Goal: Information Seeking & Learning: Learn about a topic

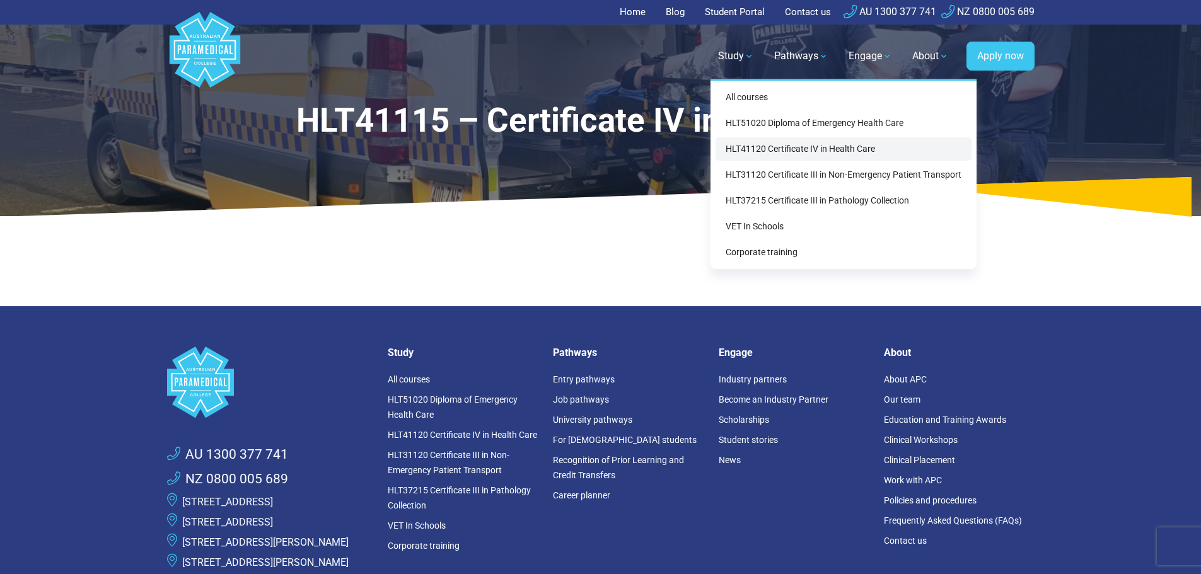
click at [775, 153] on link "HLT41120 Certificate IV in Health Care" at bounding box center [843, 148] width 256 height 23
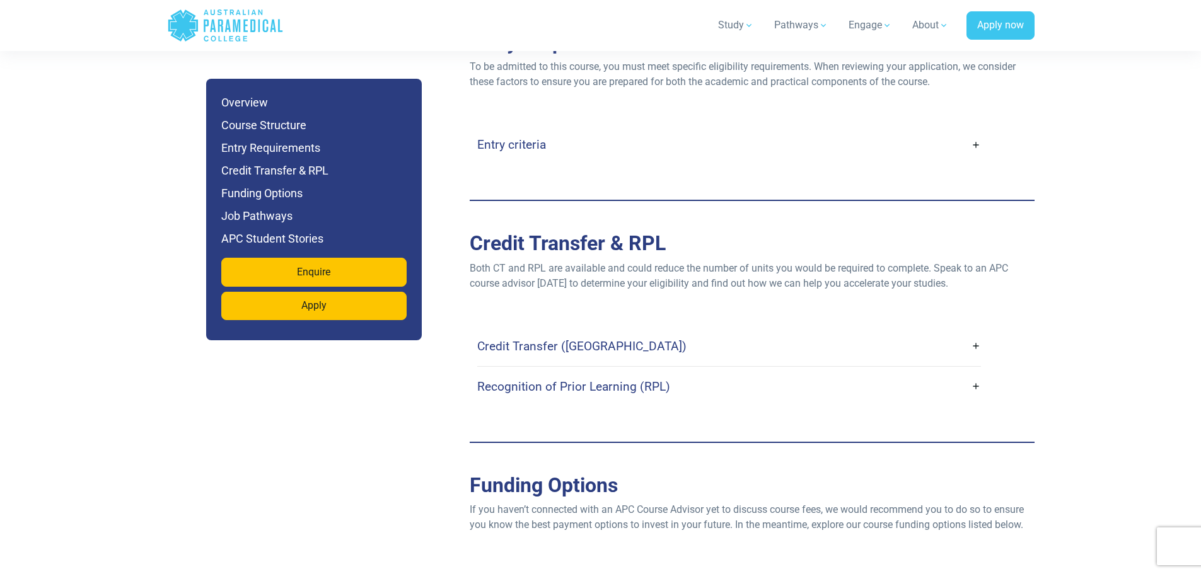
scroll to position [2689, 0]
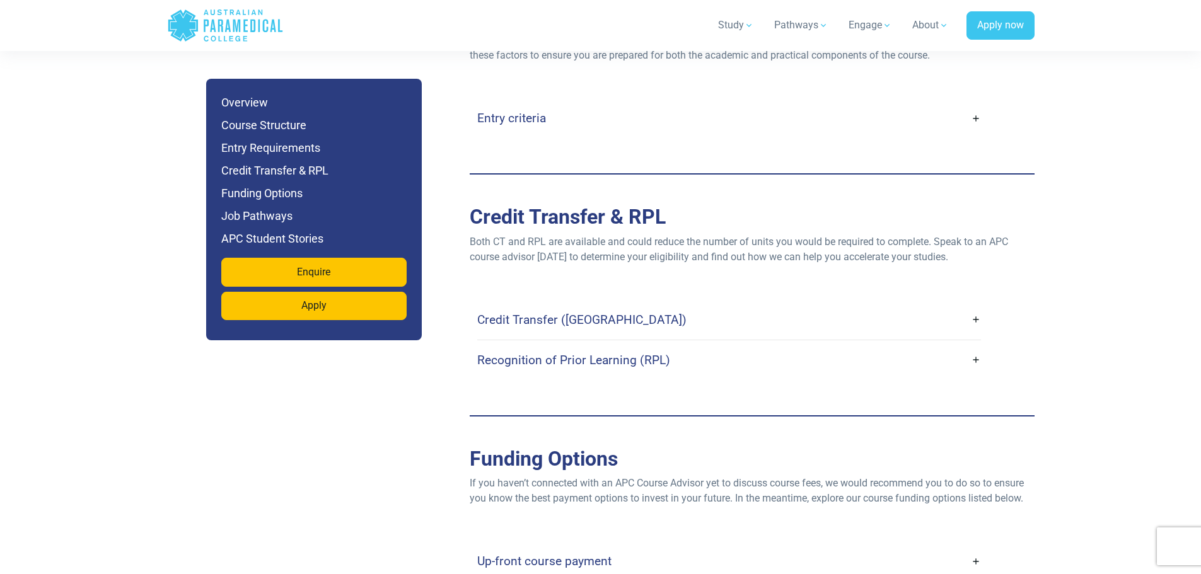
click at [971, 305] on link "Credit Transfer (CT)" at bounding box center [729, 320] width 504 height 30
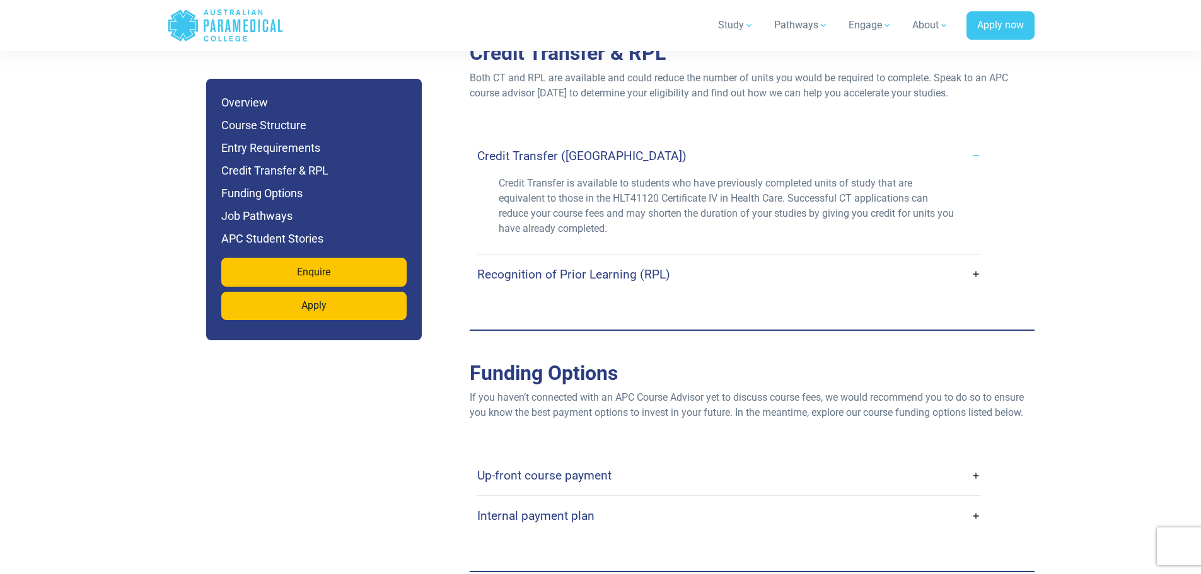
scroll to position [2857, 0]
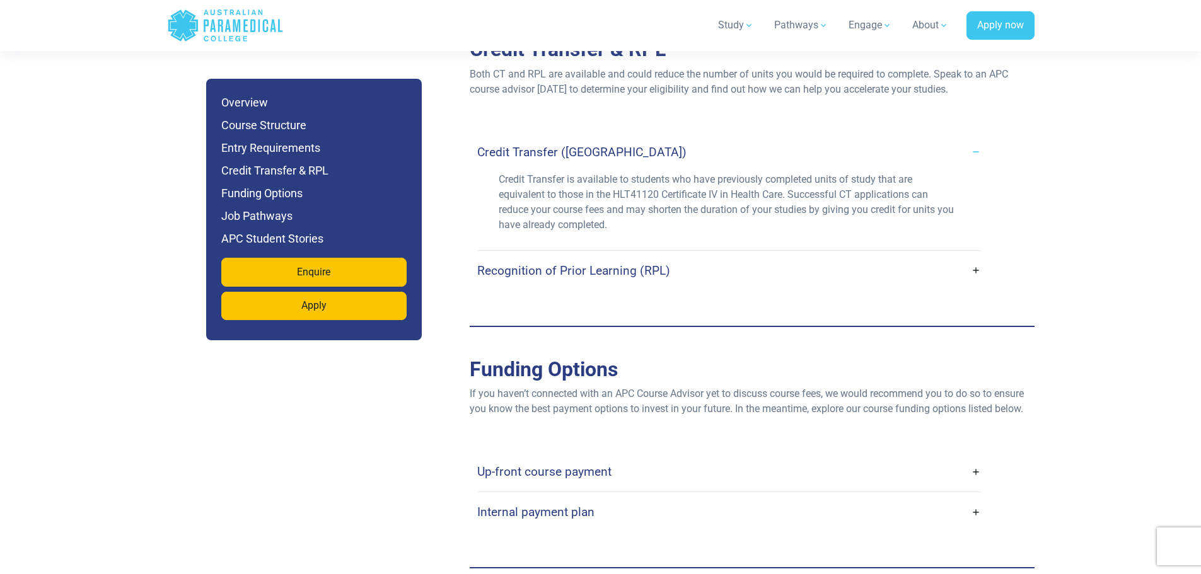
click at [851, 256] on link "Recognition of Prior Learning (RPL)" at bounding box center [729, 271] width 504 height 30
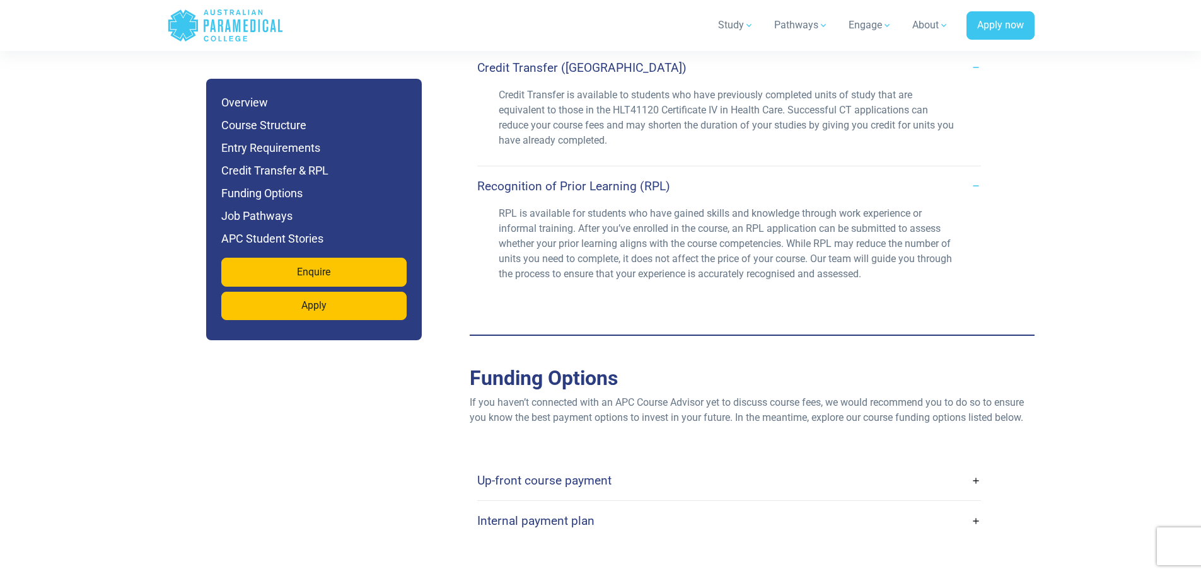
scroll to position [3025, 0]
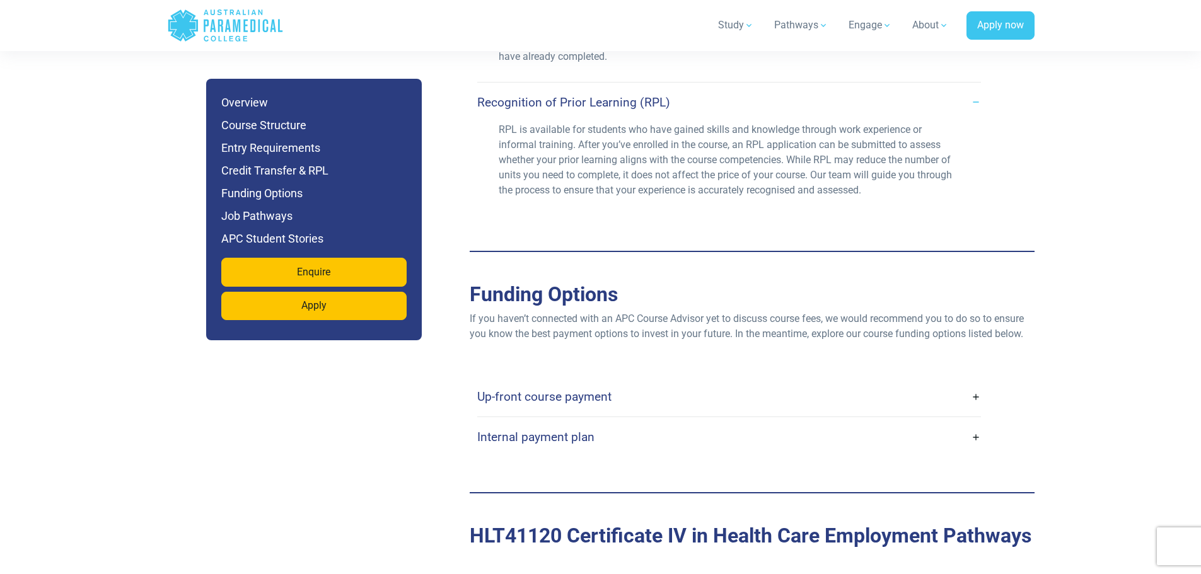
click at [739, 422] on link "Internal payment plan" at bounding box center [729, 437] width 504 height 30
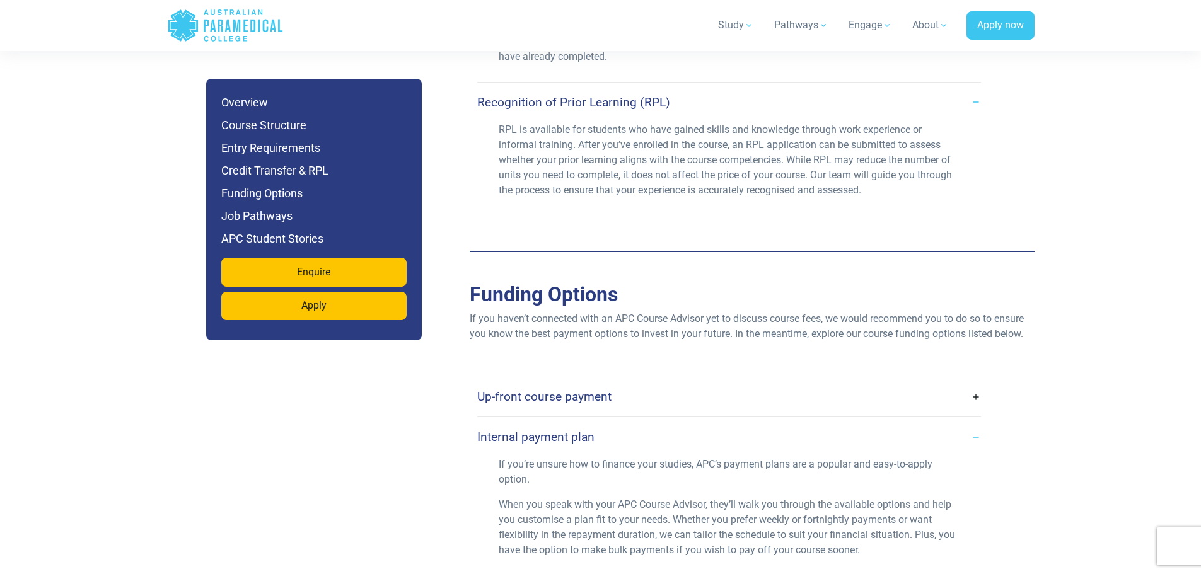
click at [753, 382] on link "Up-front course payment" at bounding box center [729, 397] width 504 height 30
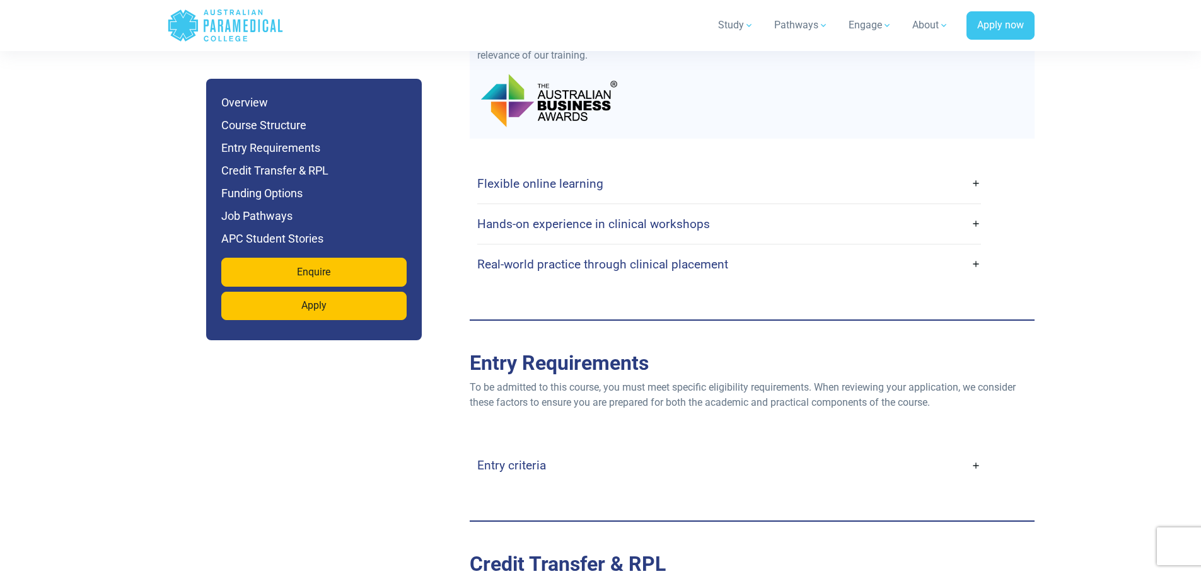
scroll to position [2353, 0]
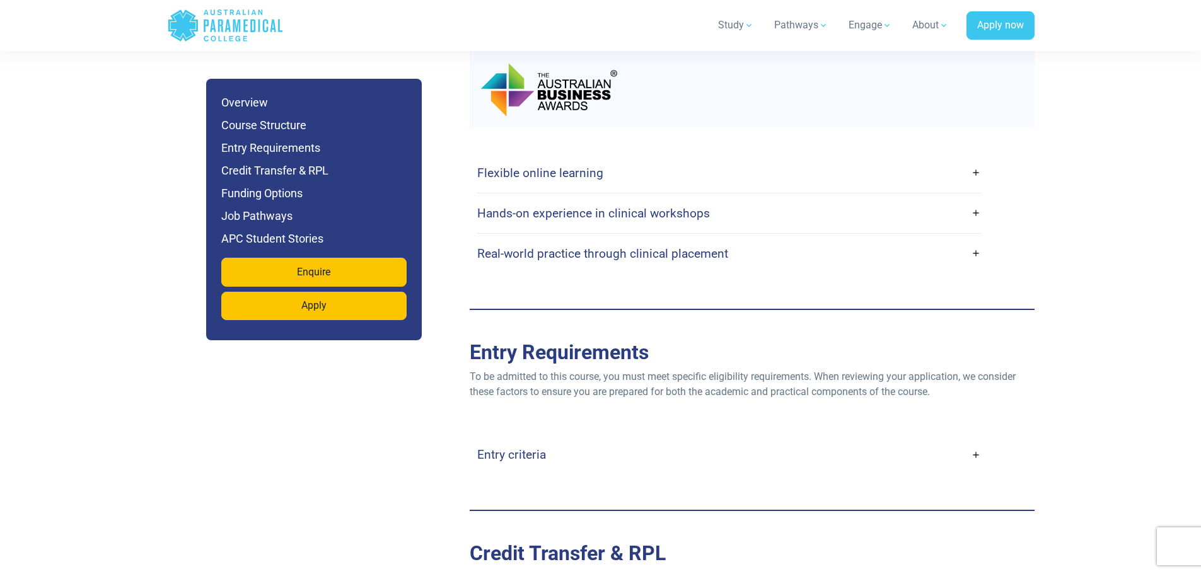
click at [617, 246] on h4 "Real-world practice through clinical placement" at bounding box center [602, 253] width 251 height 14
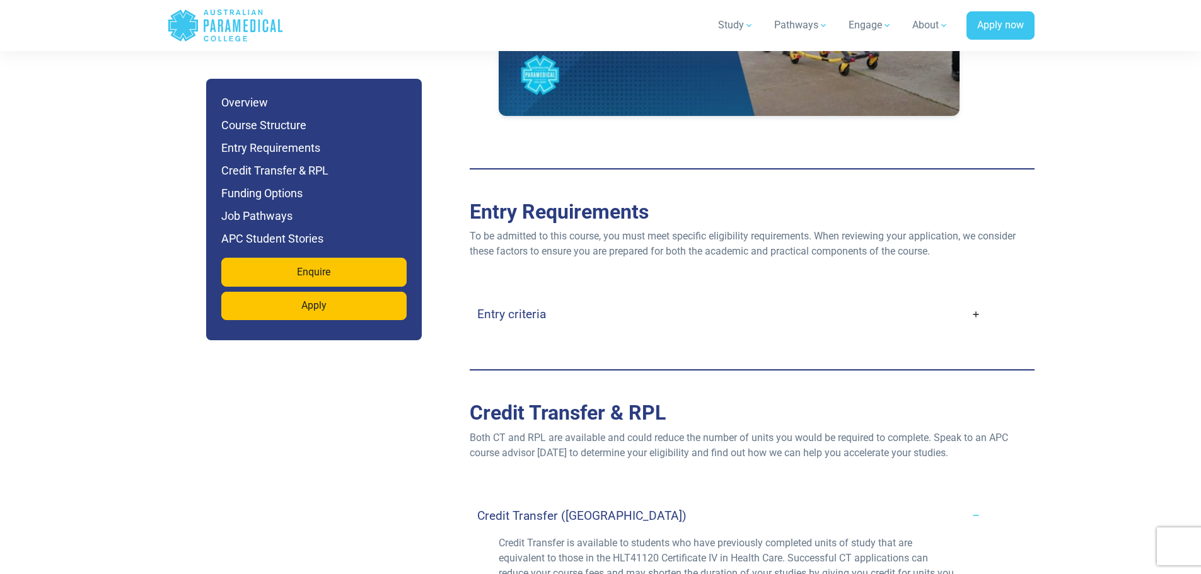
scroll to position [3025, 0]
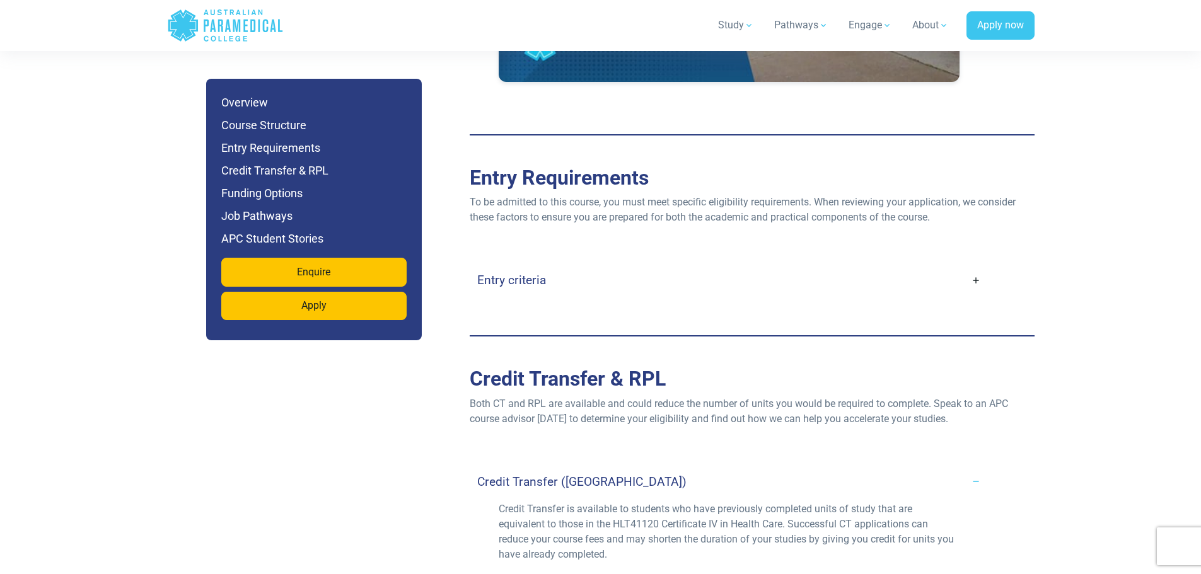
click at [987, 260] on div "Entry criteria Age : Applicants must be at least 16 years old (parental consent…" at bounding box center [752, 280] width 550 height 40
click at [971, 265] on link "Entry criteria" at bounding box center [729, 280] width 504 height 30
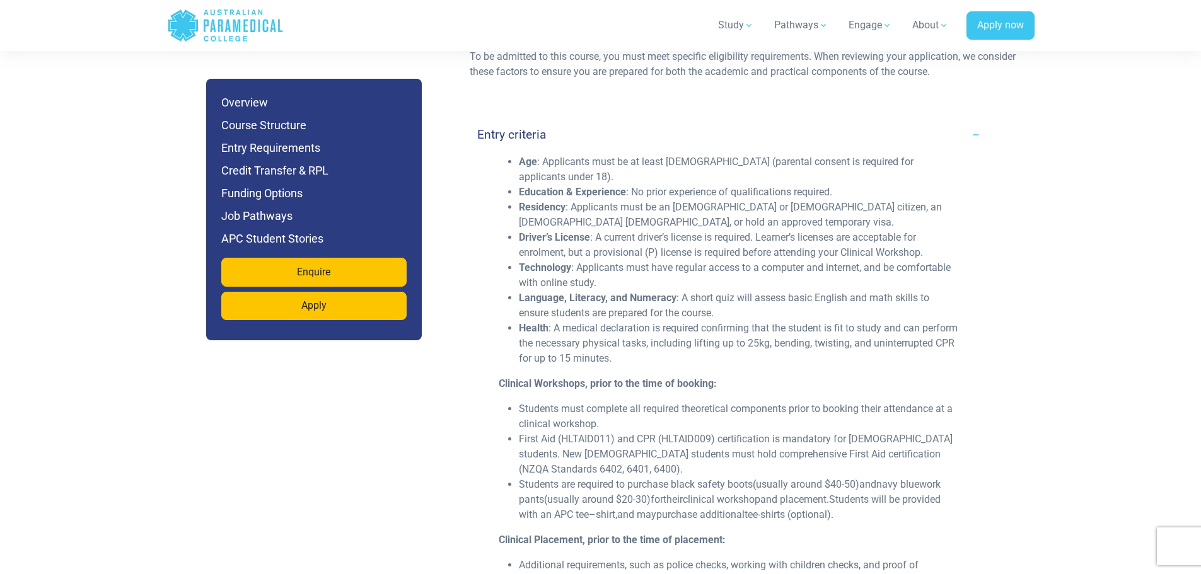
scroll to position [3193, 0]
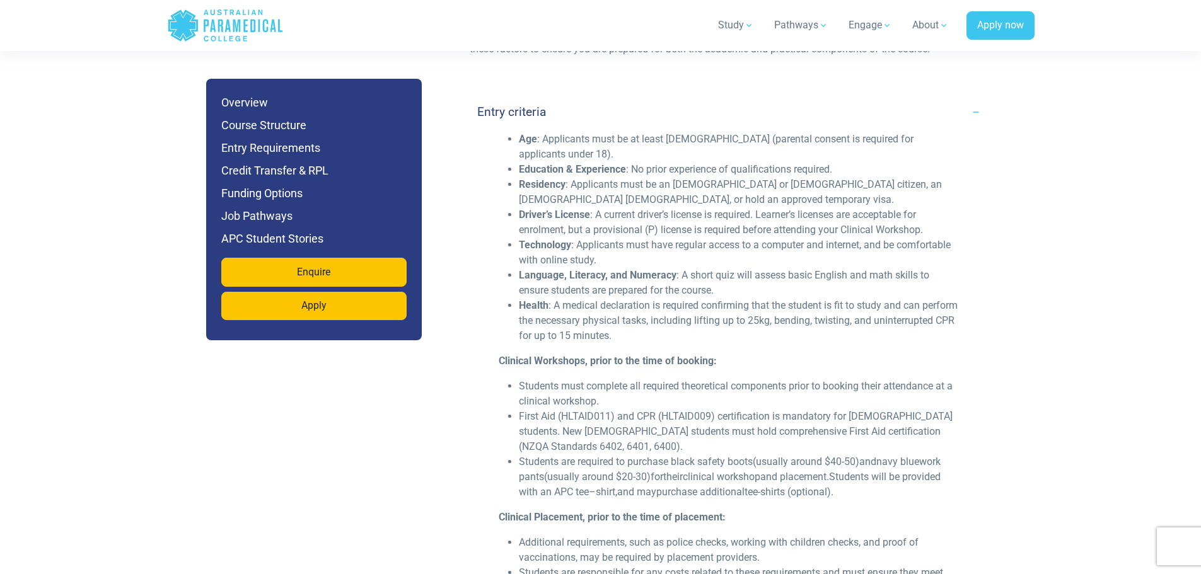
click at [986, 137] on div "Age : Applicants must be at least 16 years old (parental consent is required fo…" at bounding box center [729, 369] width 519 height 474
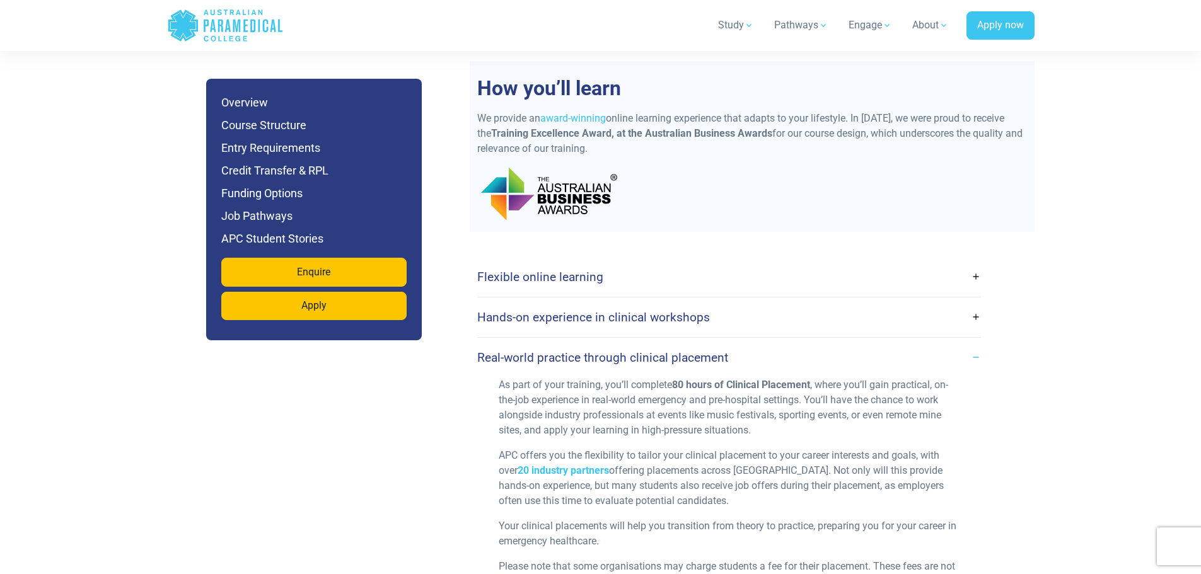
scroll to position [1933, 0]
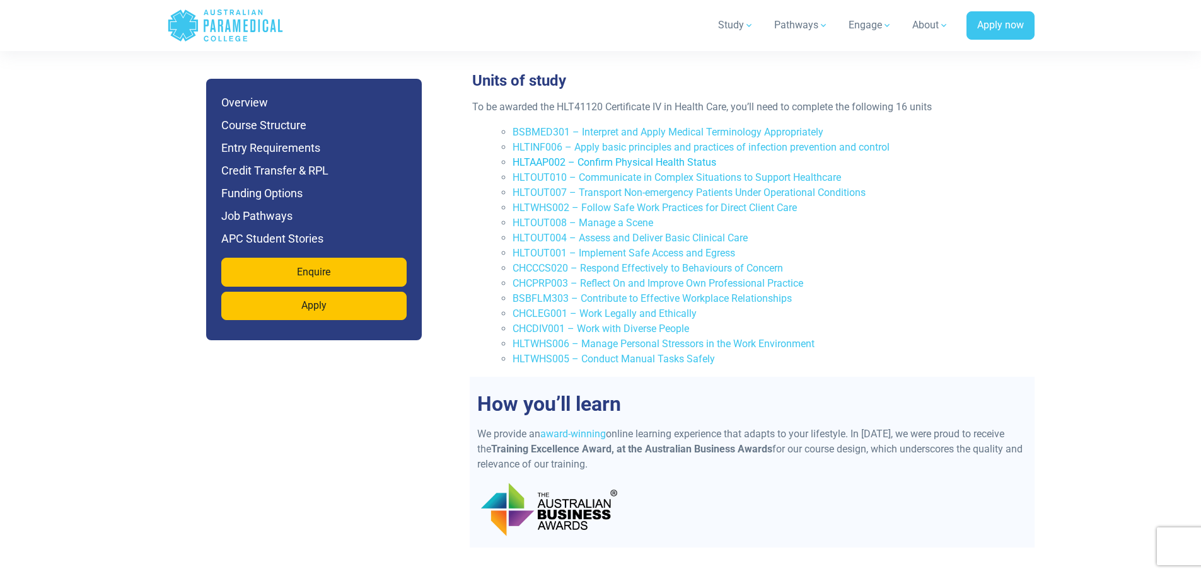
click at [662, 156] on link "HLTAAP002 – Confirm Physical Health Status" at bounding box center [614, 162] width 204 height 12
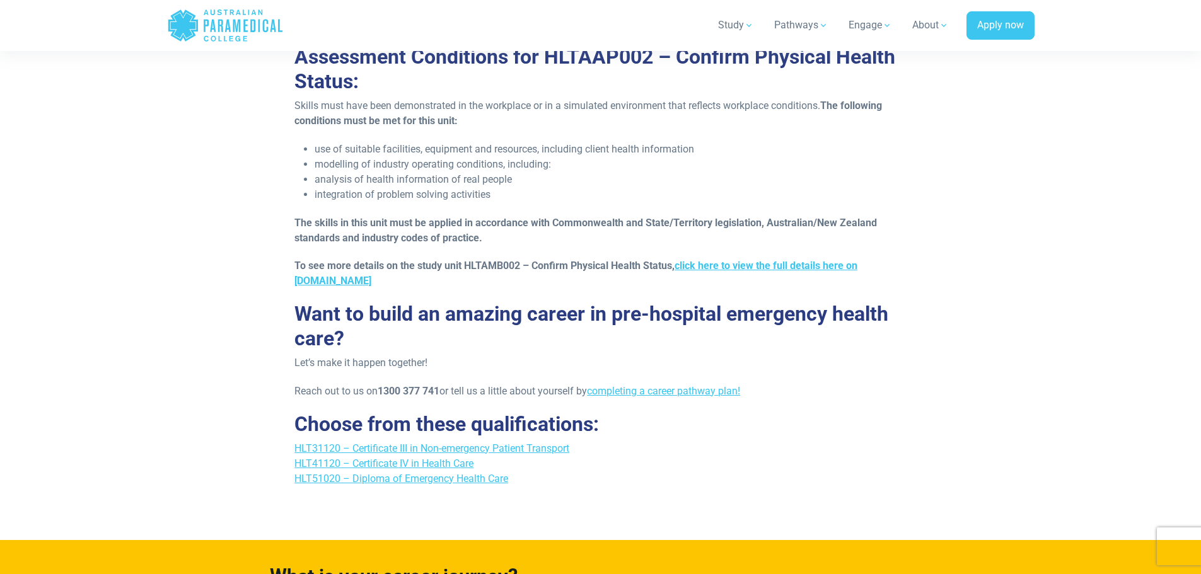
scroll to position [1933, 0]
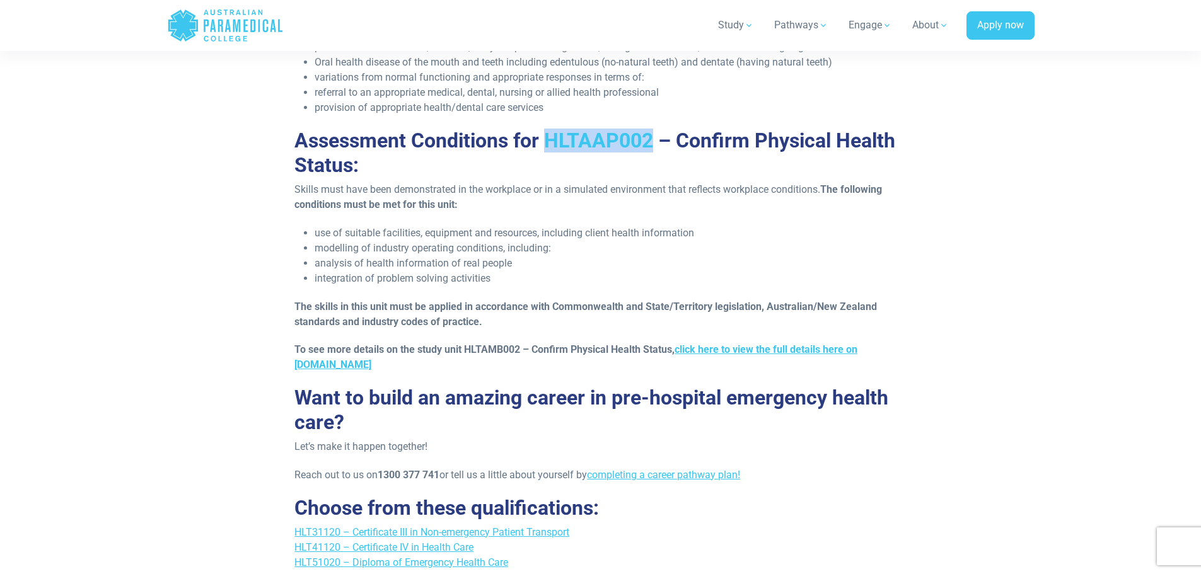
drag, startPoint x: 545, startPoint y: 144, endPoint x: 651, endPoint y: 148, distance: 106.6
click at [651, 148] on h2 "Assessment Conditions for HLTAAP002 – Confirm Physical Health Status:" at bounding box center [600, 153] width 612 height 49
drag, startPoint x: 683, startPoint y: 142, endPoint x: 834, endPoint y: 152, distance: 151.6
click at [834, 152] on h2 "Assessment Conditions for HLTAAP002 – Confirm Physical Health Status:" at bounding box center [600, 153] width 612 height 49
drag, startPoint x: 844, startPoint y: 138, endPoint x: 359, endPoint y: 166, distance: 485.5
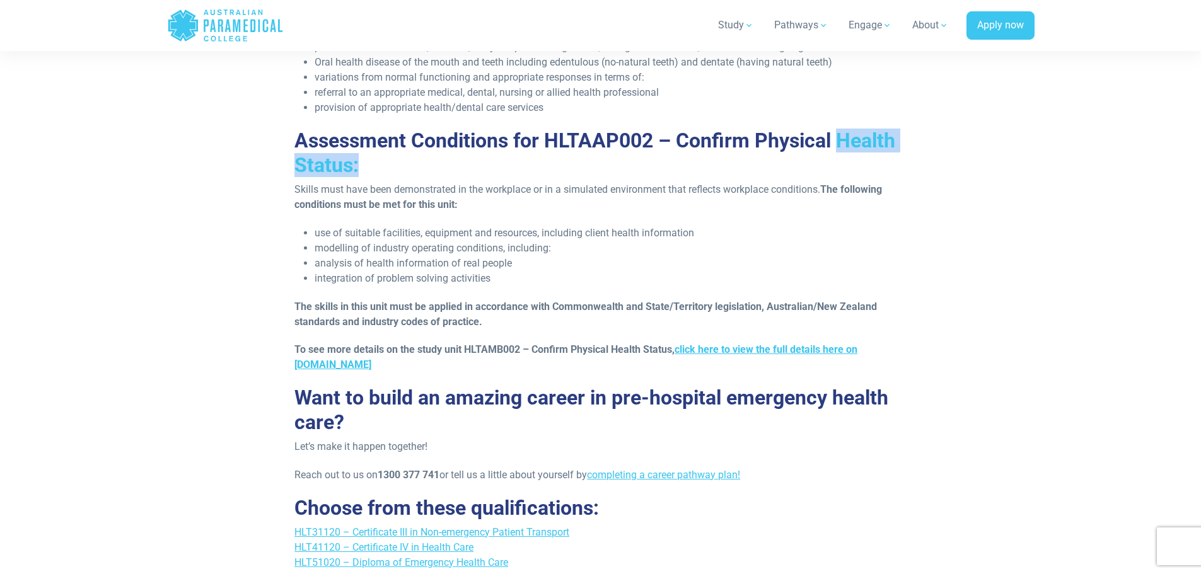
click at [359, 166] on h2 "Assessment Conditions for HLTAAP002 – Confirm Physical Health Status:" at bounding box center [600, 153] width 612 height 49
drag, startPoint x: 297, startPoint y: 144, endPoint x: 404, endPoint y: 143, distance: 107.1
click at [404, 143] on h2 "Assessment Conditions for HLTAAP002 – Confirm Physical Health Status:" at bounding box center [600, 153] width 612 height 49
drag, startPoint x: 417, startPoint y: 141, endPoint x: 512, endPoint y: 144, distance: 94.6
click at [512, 144] on h2 "Assessment Conditions for HLTAAP002 – Confirm Physical Health Status:" at bounding box center [600, 153] width 612 height 49
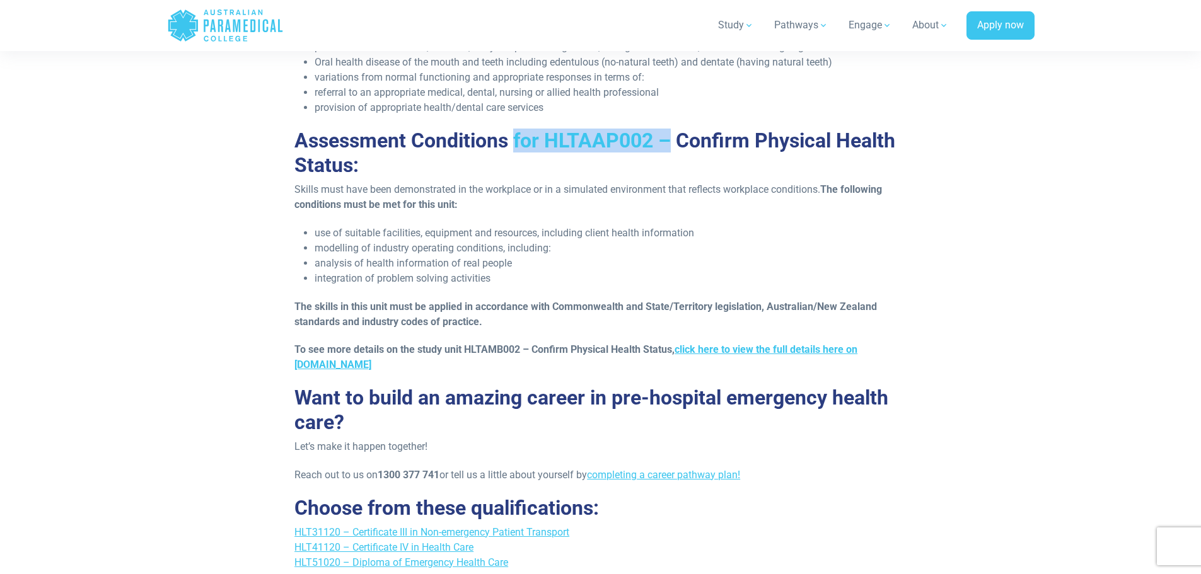
drag, startPoint x: 517, startPoint y: 142, endPoint x: 666, endPoint y: 145, distance: 148.8
click at [666, 145] on h2 "Assessment Conditions for HLTAAP002 – Confirm Physical Health Status:" at bounding box center [600, 153] width 612 height 49
click at [722, 158] on h2 "Assessment Conditions for HLTAAP002 – Confirm Physical Health Status:" at bounding box center [600, 153] width 612 height 49
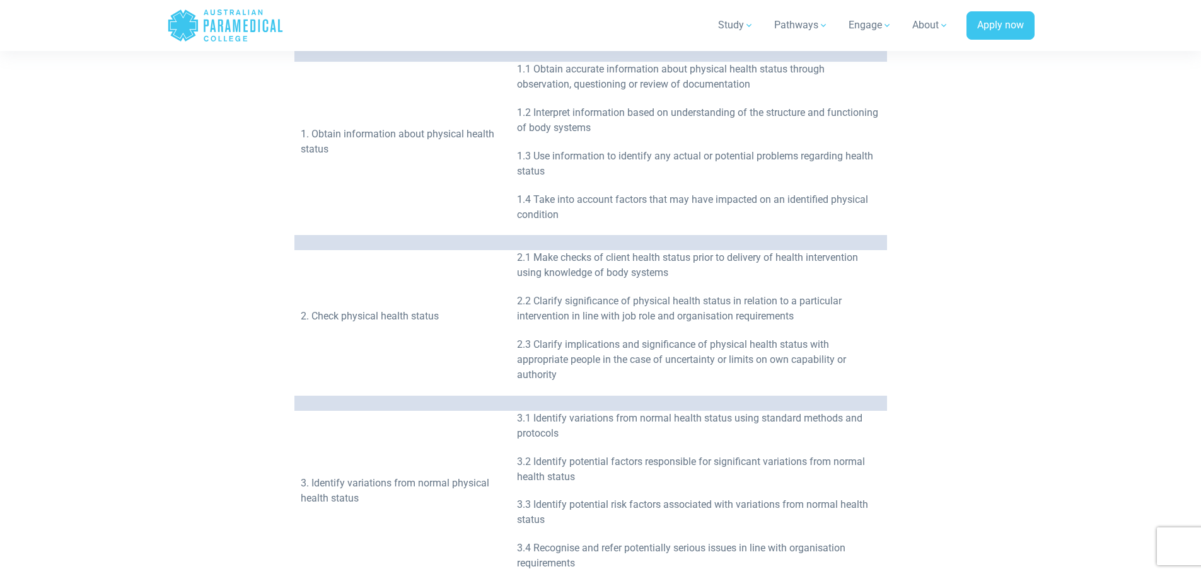
scroll to position [168, 0]
